Goal: Browse casually: Explore the website without a specific task or goal

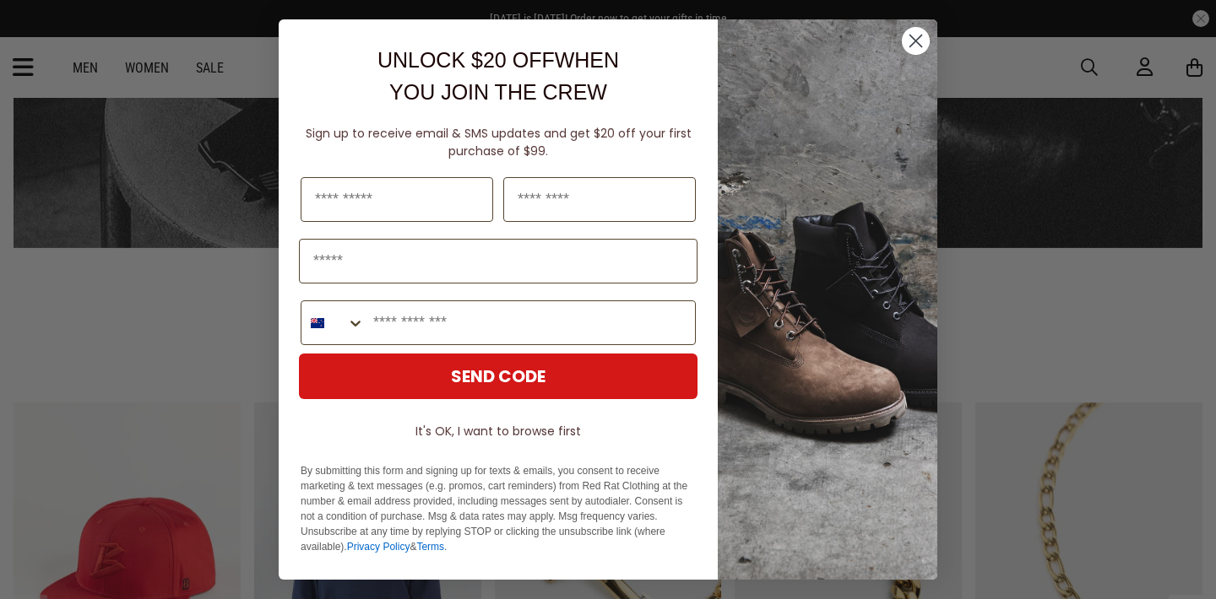
click at [919, 51] on circle "Close dialog" at bounding box center [916, 41] width 28 height 28
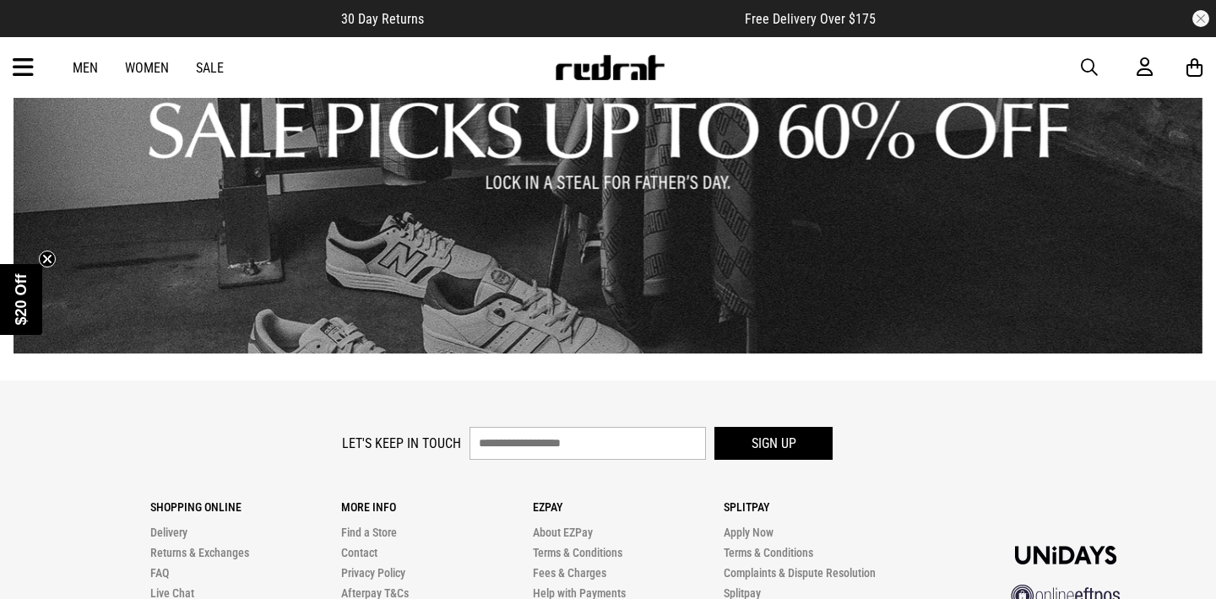
scroll to position [2318, 0]
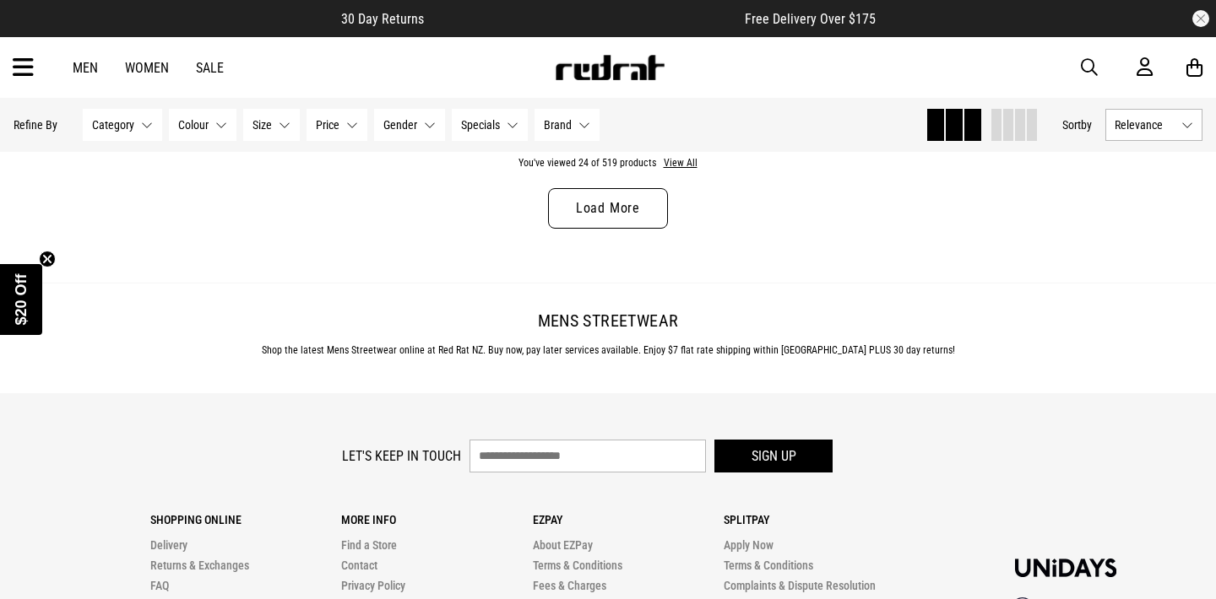
scroll to position [5507, 0]
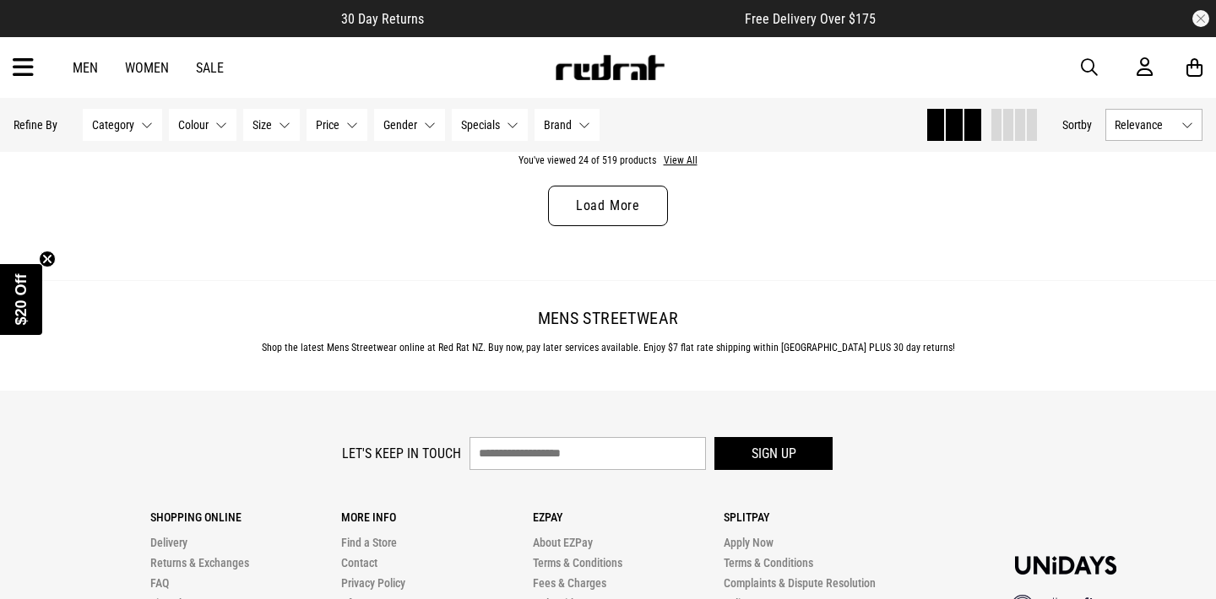
click at [620, 220] on link "Load More" at bounding box center [608, 206] width 120 height 41
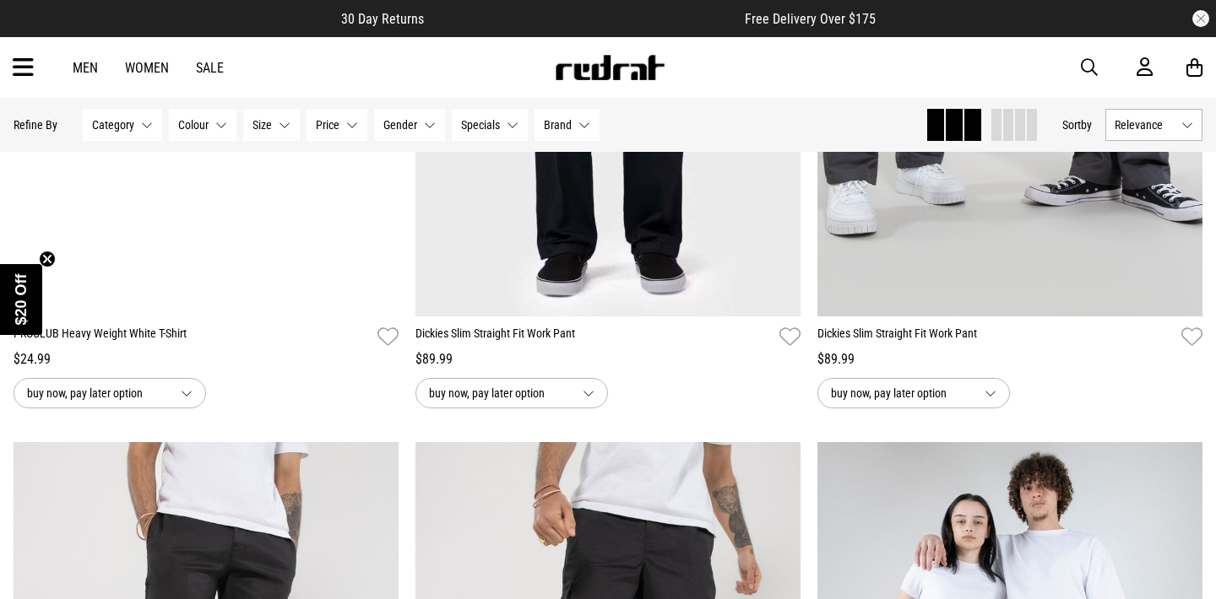
scroll to position [9715, 0]
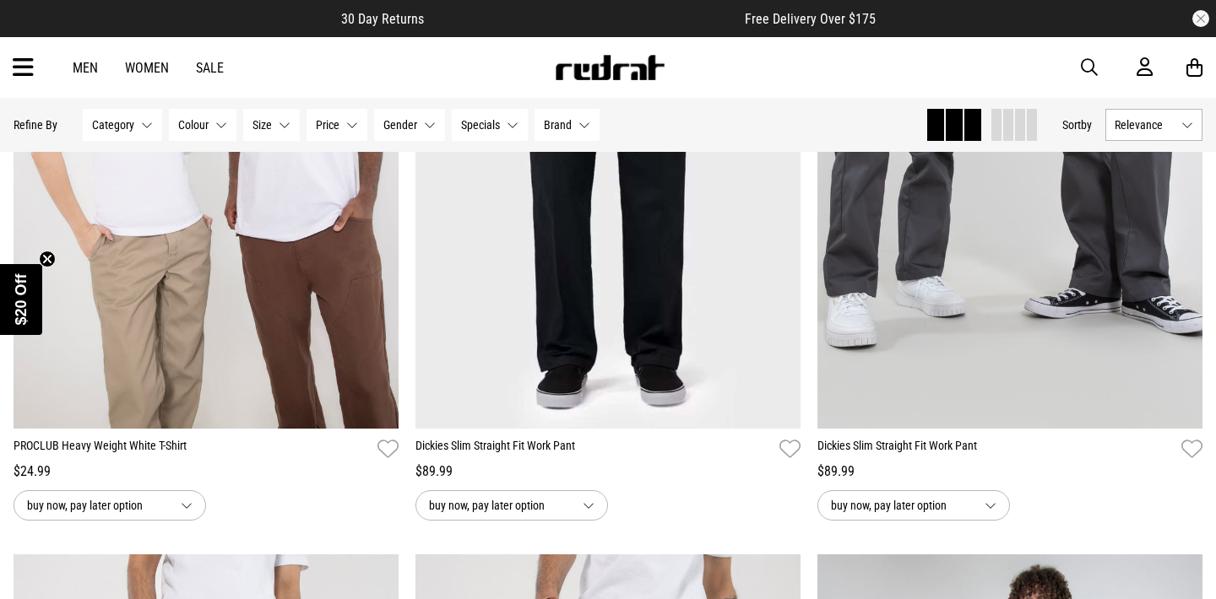
click at [138, 66] on link "Women" at bounding box center [147, 68] width 44 height 16
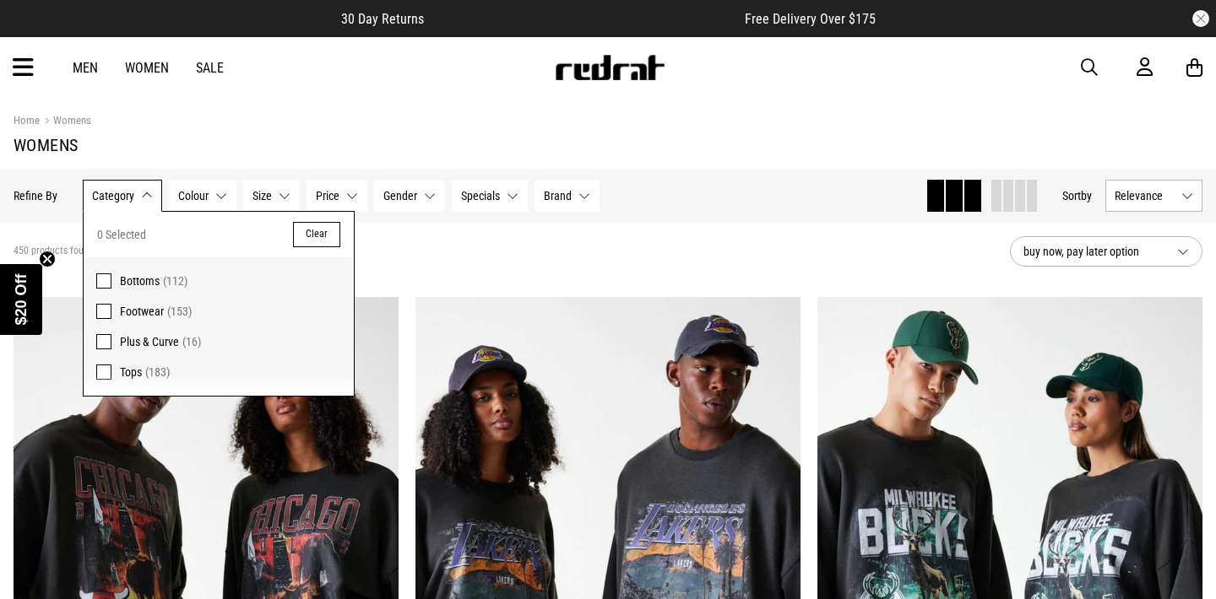
click at [101, 309] on span at bounding box center [103, 311] width 15 height 15
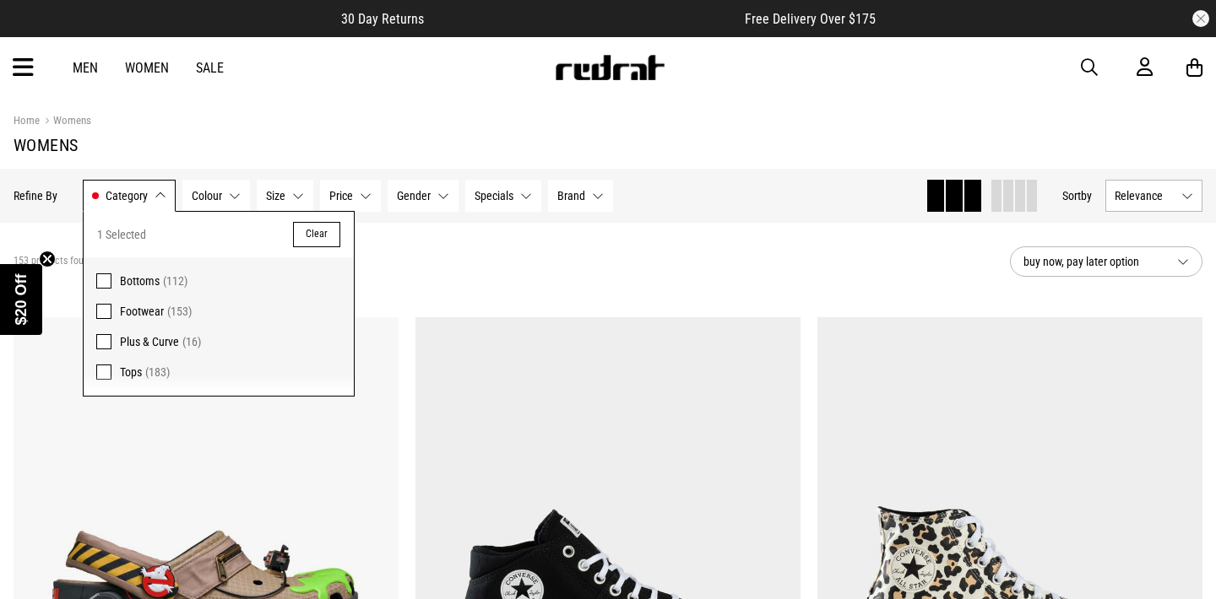
click at [208, 133] on section "Home Womens Womens" at bounding box center [608, 133] width 1189 height 71
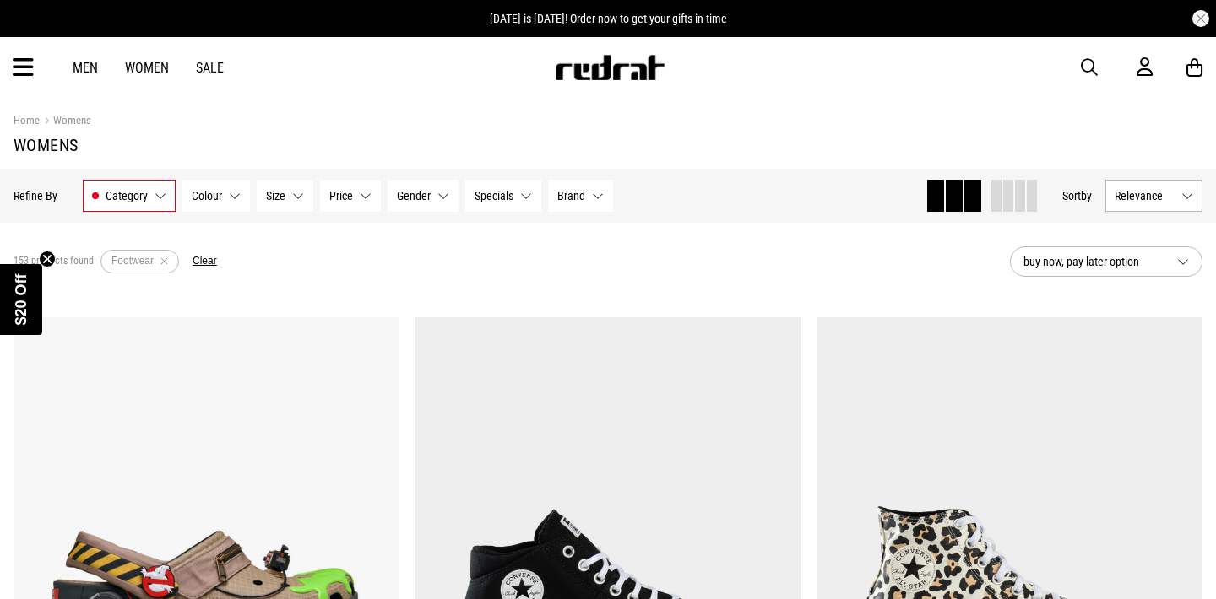
click at [22, 60] on icon at bounding box center [23, 68] width 21 height 28
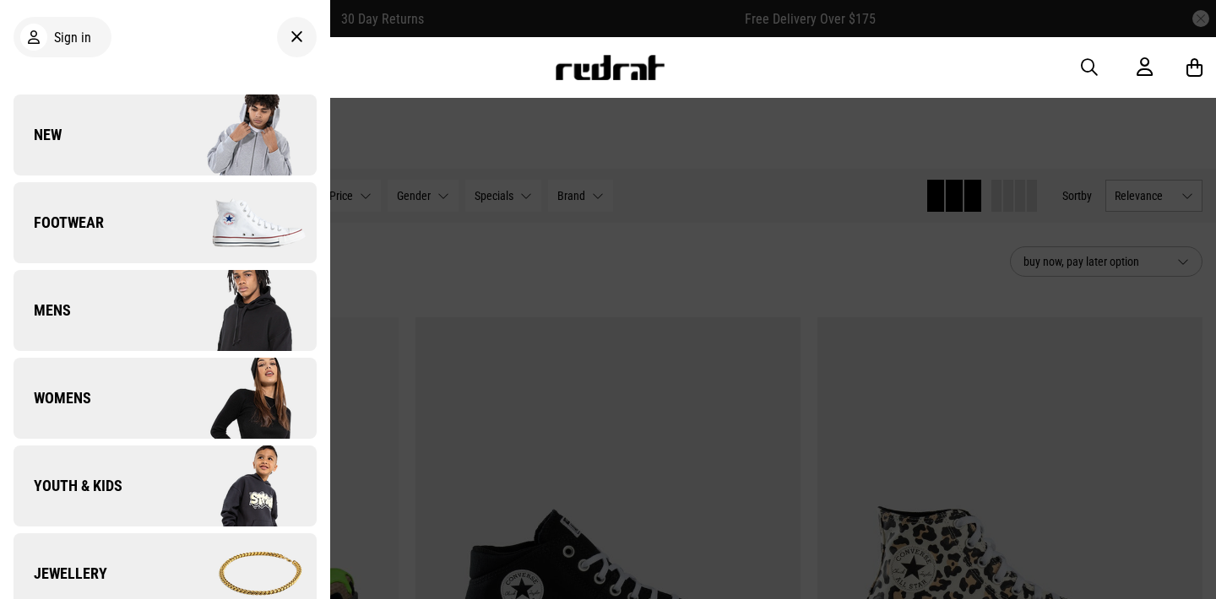
click at [69, 215] on span "Footwear" at bounding box center [59, 223] width 90 height 20
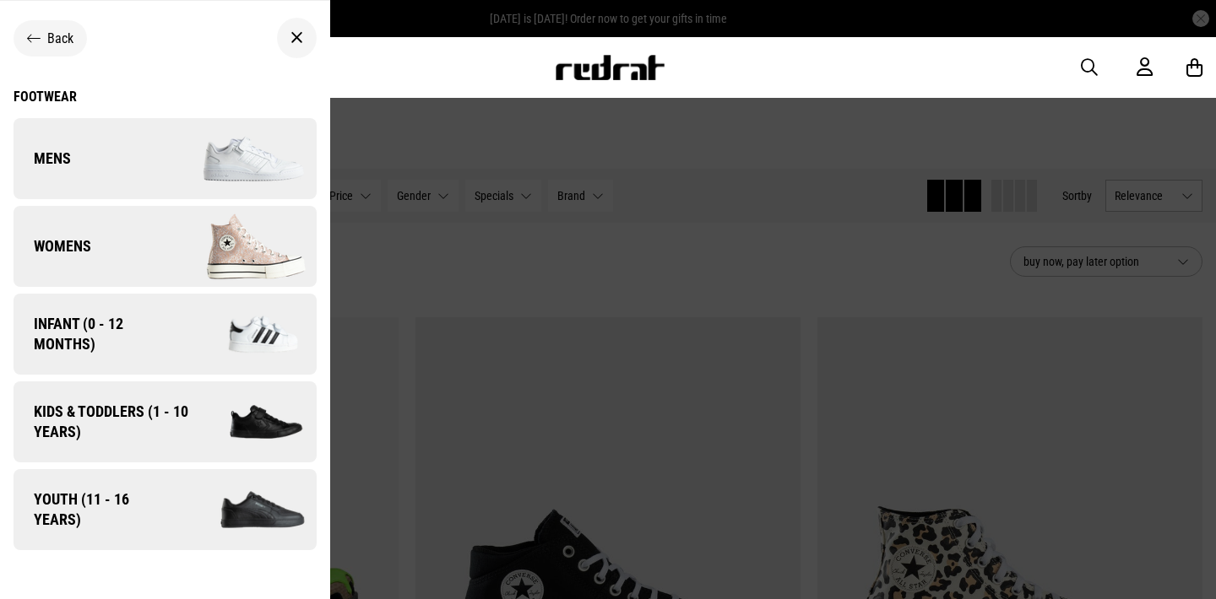
click at [37, 34] on icon at bounding box center [34, 38] width 14 height 16
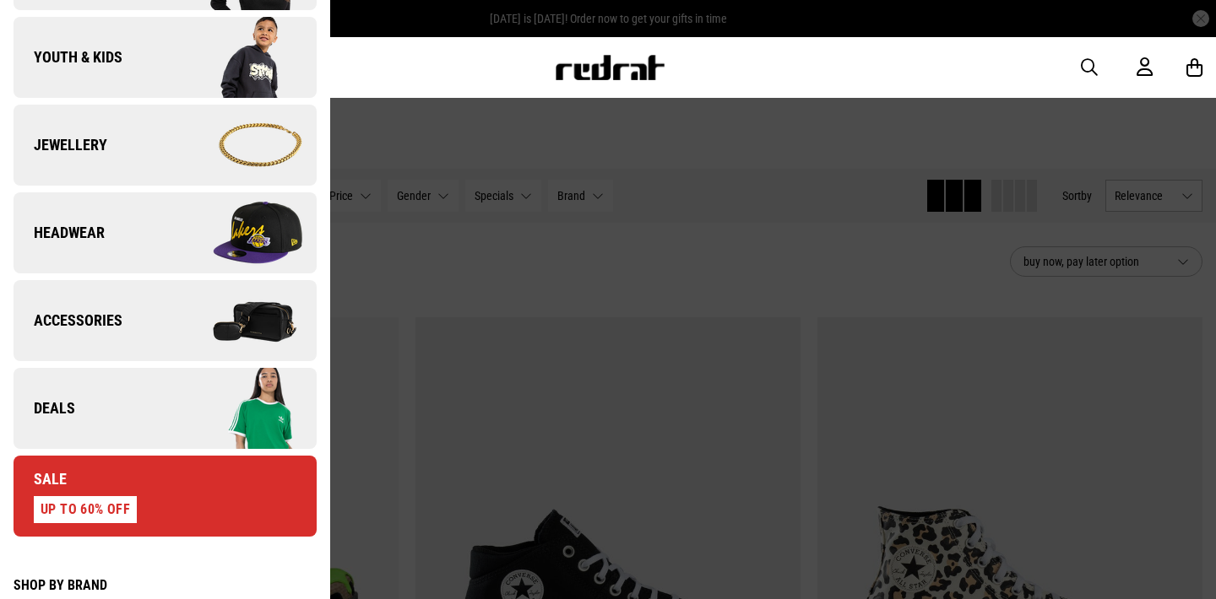
scroll to position [437, 0]
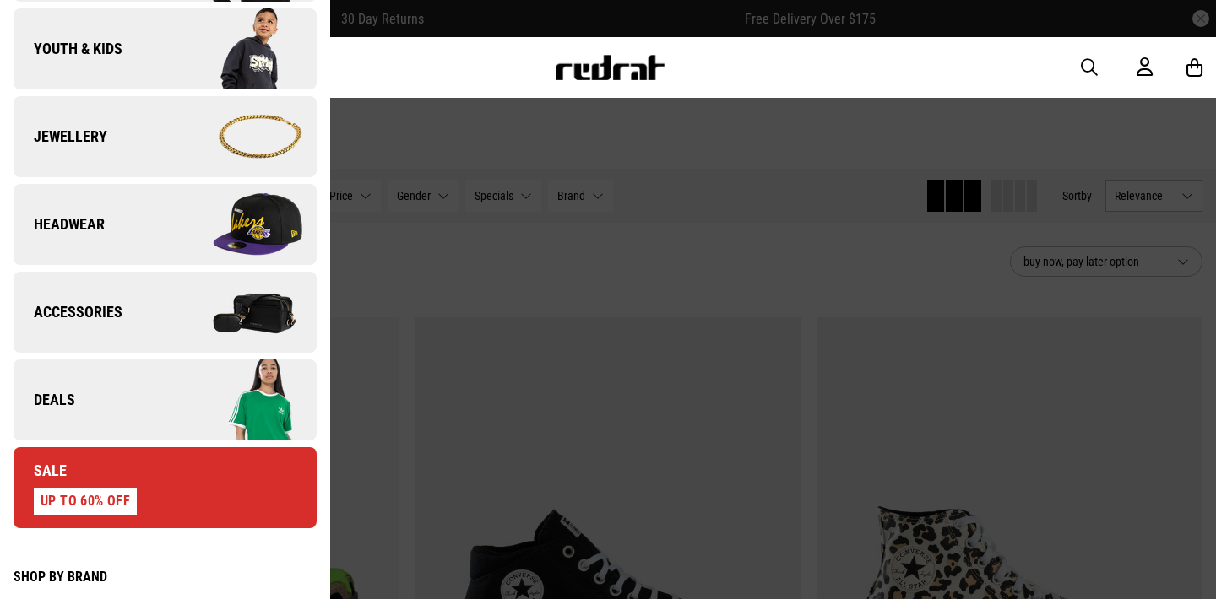
click at [60, 306] on span "Accessories" at bounding box center [68, 312] width 109 height 20
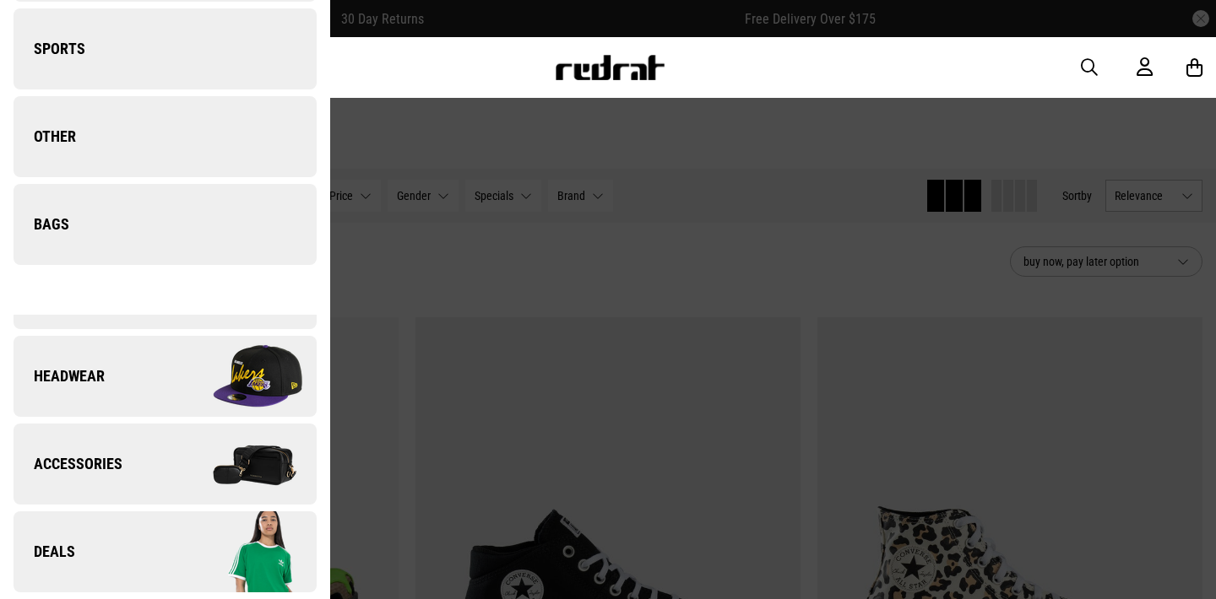
scroll to position [0, 0]
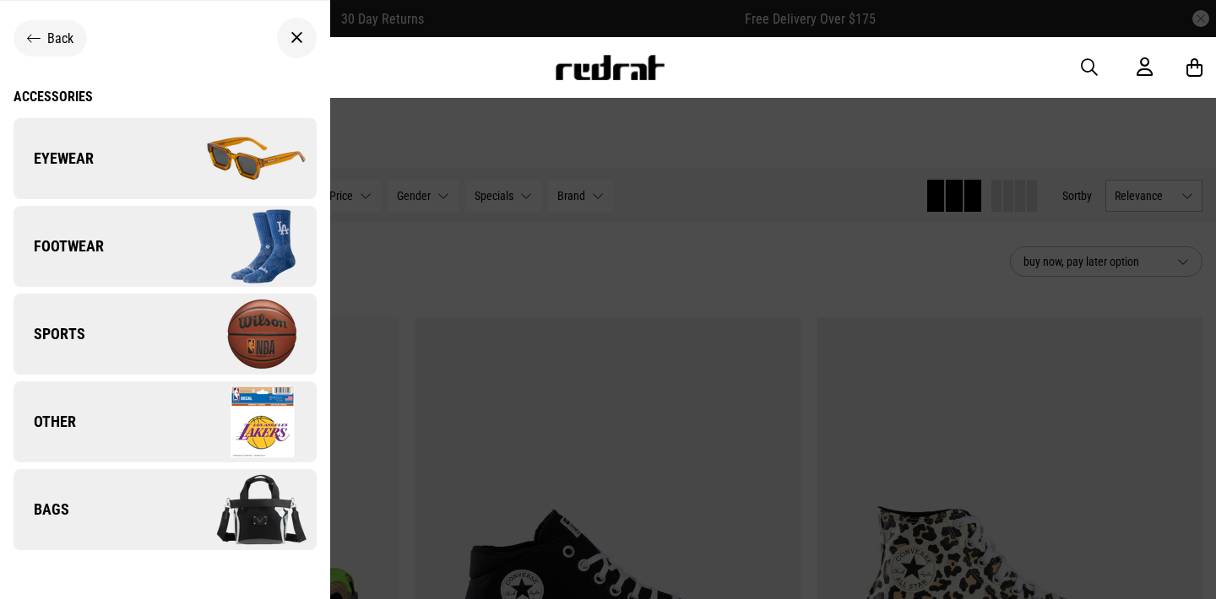
click at [77, 241] on span "Footwear" at bounding box center [59, 246] width 90 height 20
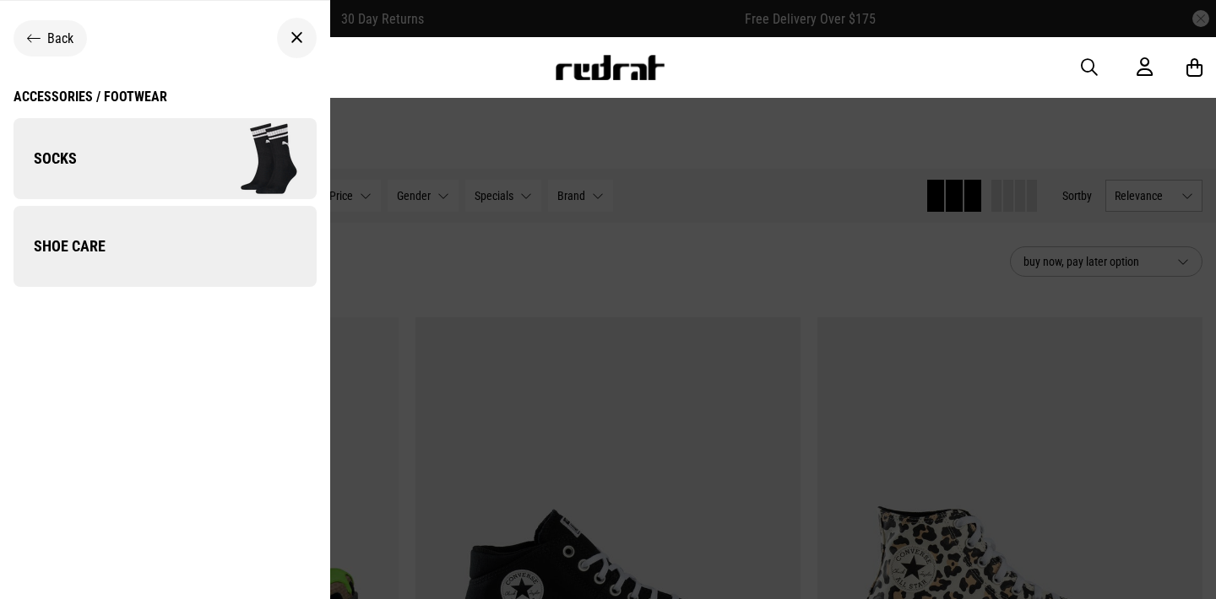
click at [70, 171] on link "Socks" at bounding box center [165, 158] width 303 height 81
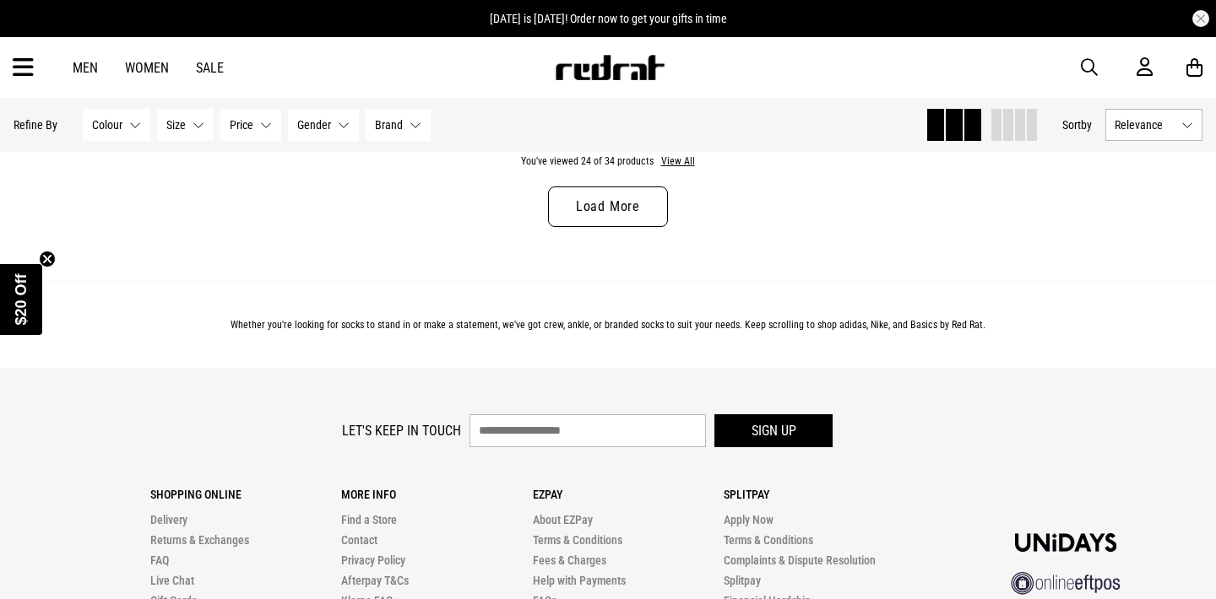
scroll to position [5516, 0]
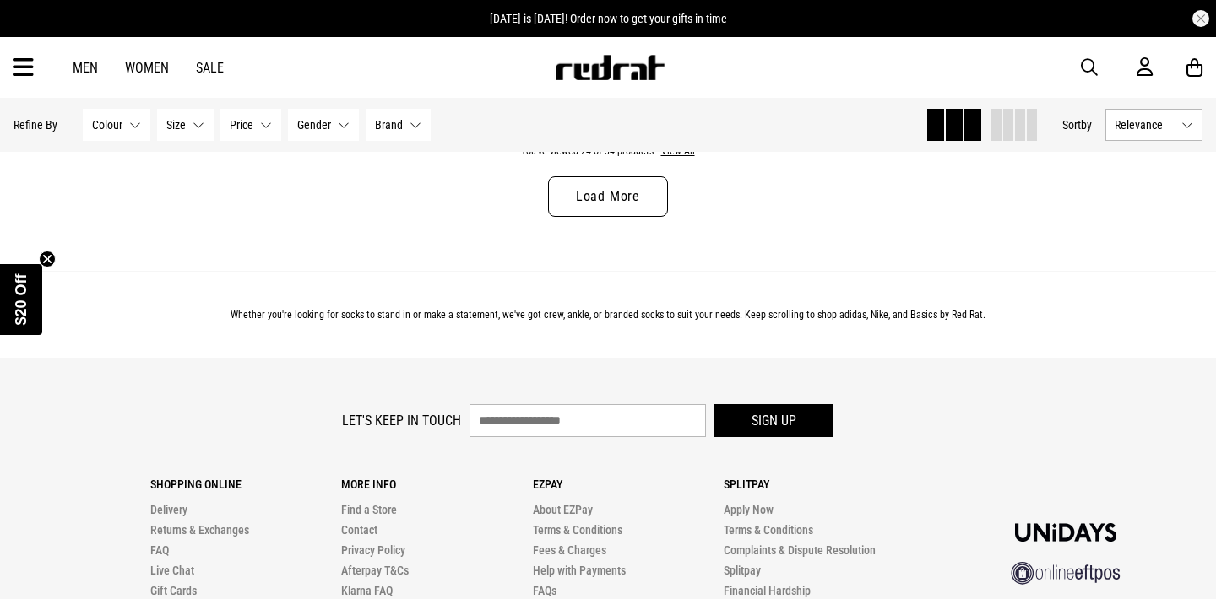
click at [606, 171] on div "You've viewed 24 of 34 products View All Load More" at bounding box center [608, 194] width 1216 height 154
click at [602, 204] on link "Load More" at bounding box center [608, 196] width 120 height 41
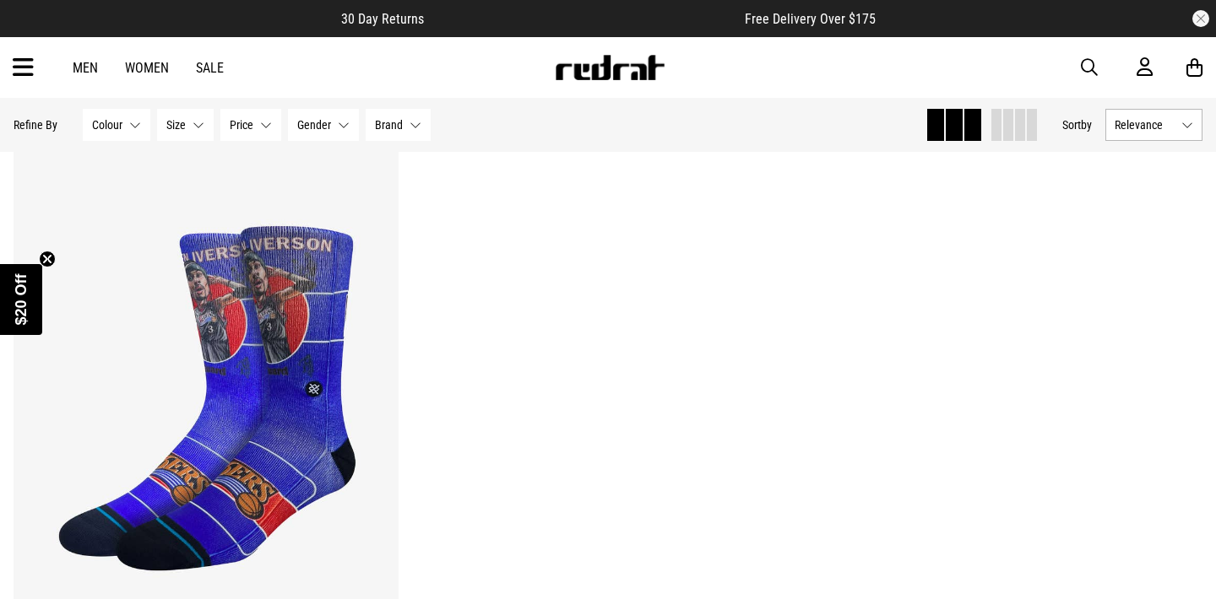
scroll to position [7483, 0]
